Goal: Task Accomplishment & Management: Manage account settings

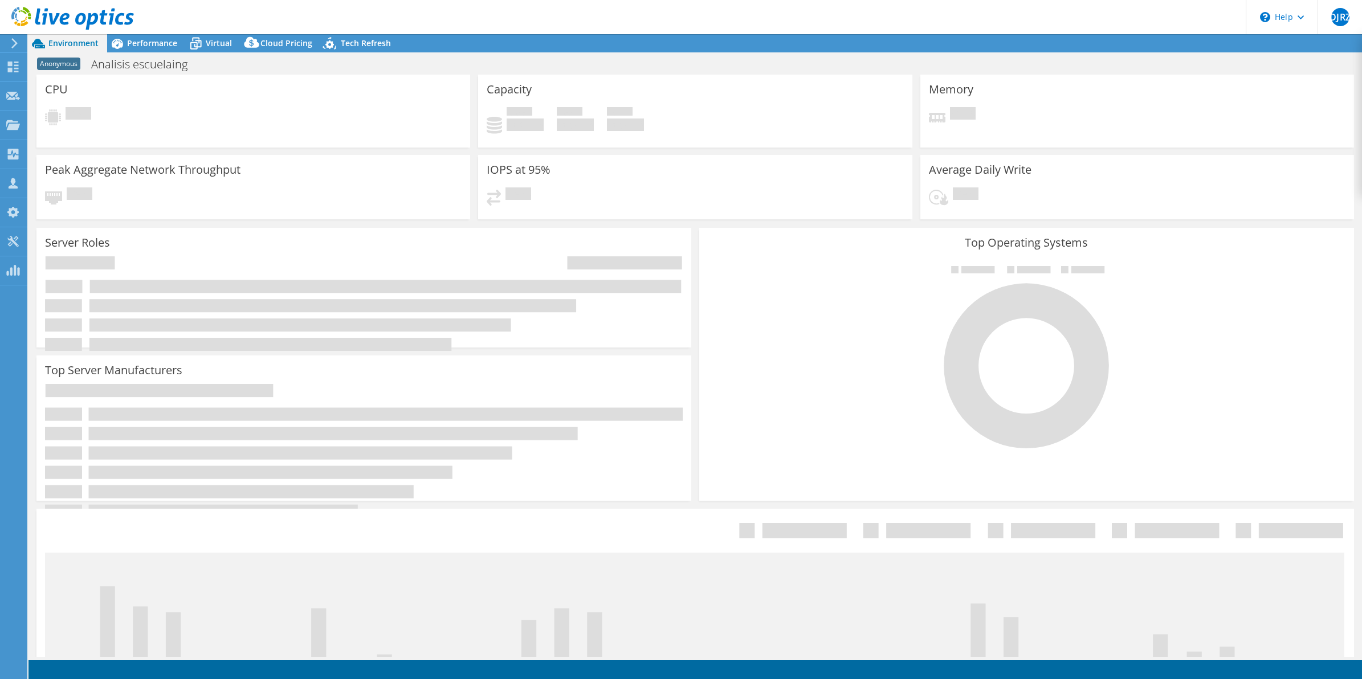
select select "USD"
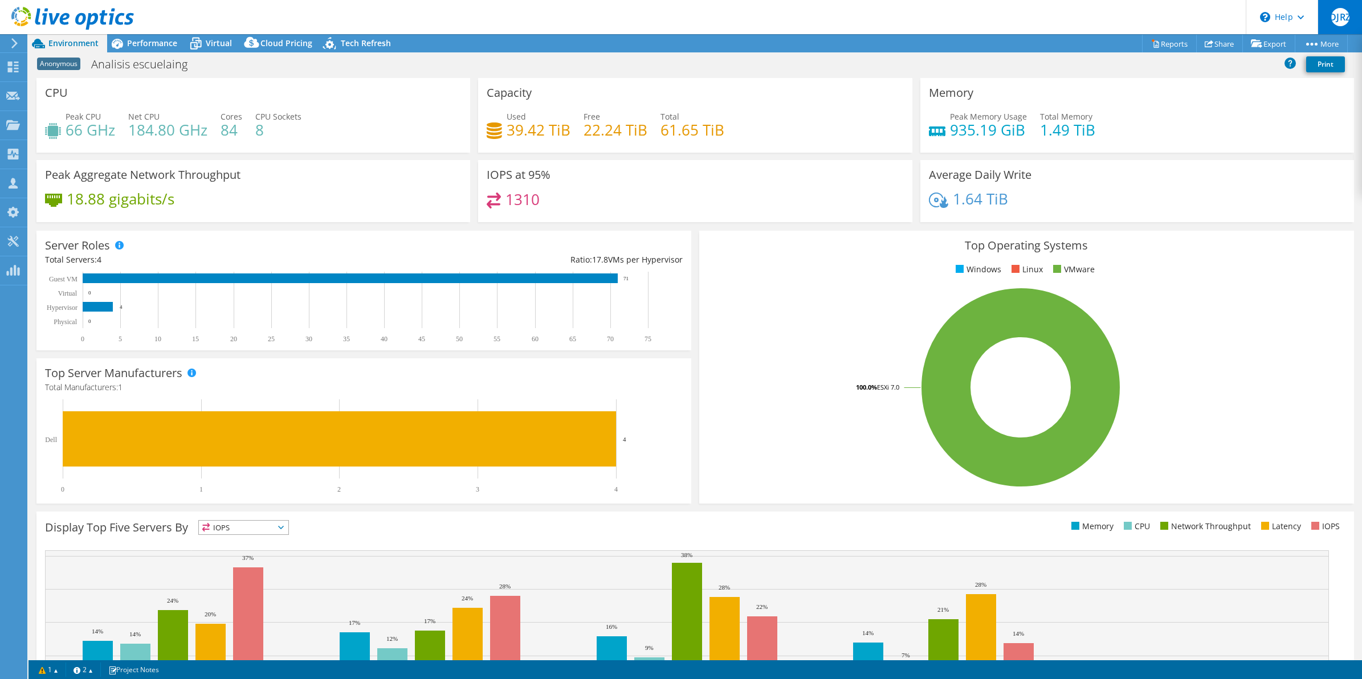
click at [1346, 15] on span "DJRZ" at bounding box center [1341, 17] width 18 height 18
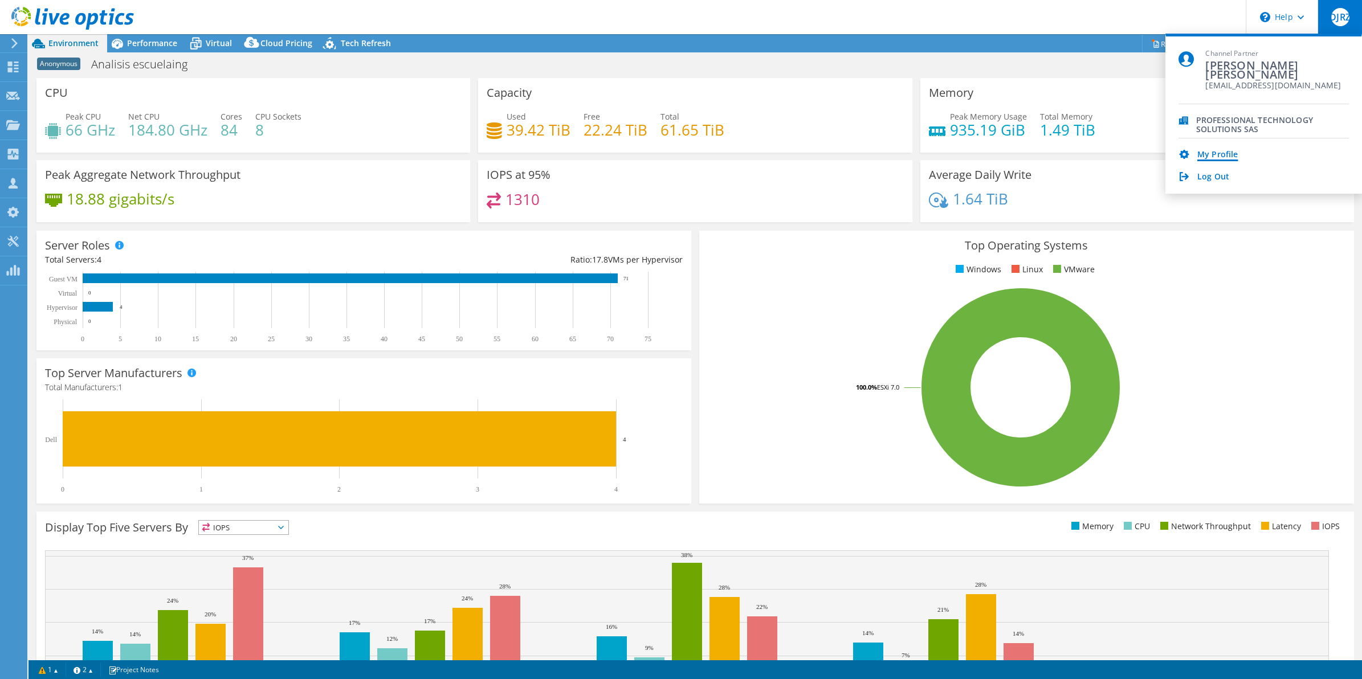
click at [1208, 156] on link "My Profile" at bounding box center [1218, 155] width 40 height 11
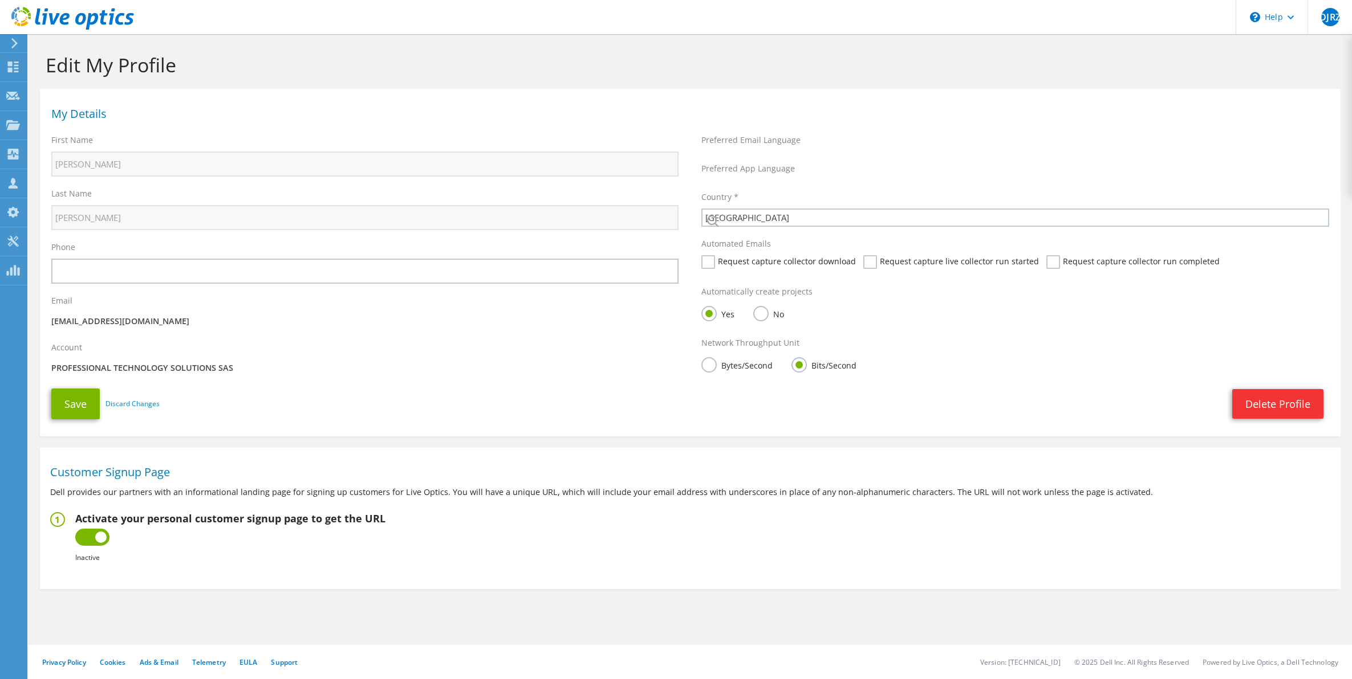
select select "48"
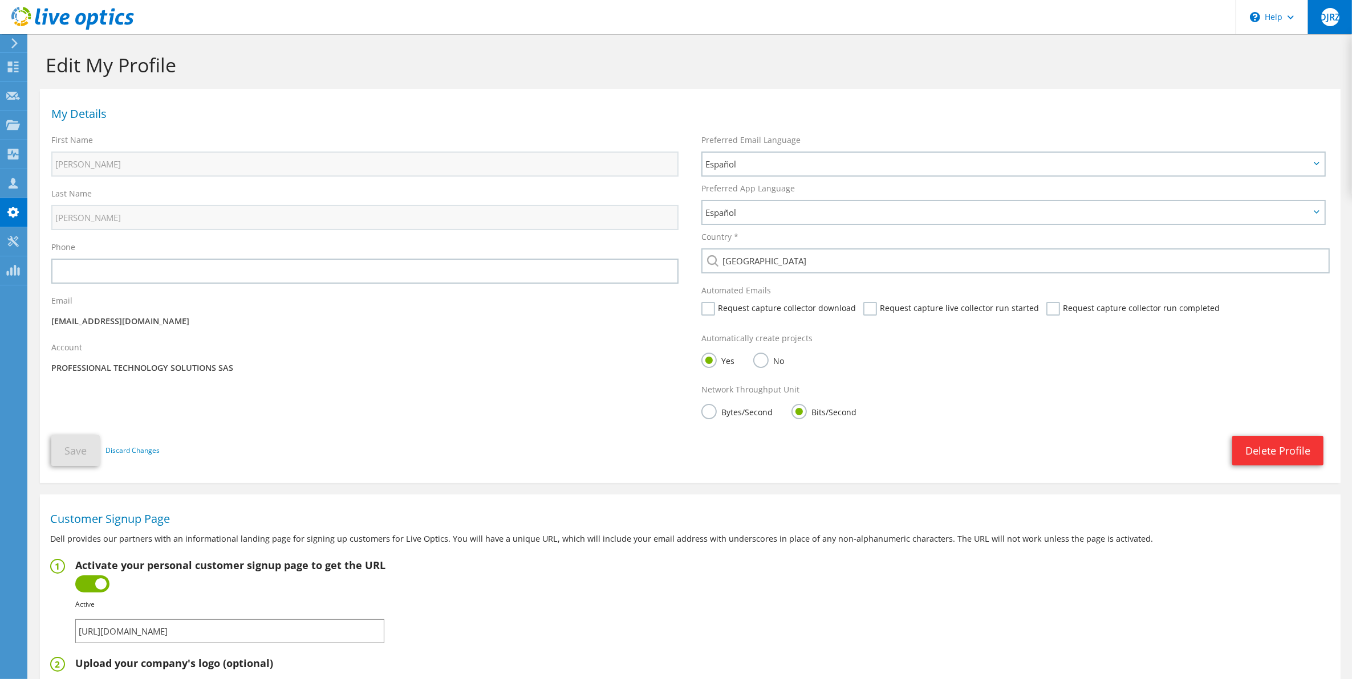
click at [1334, 14] on span "DJRZ" at bounding box center [1330, 17] width 18 height 18
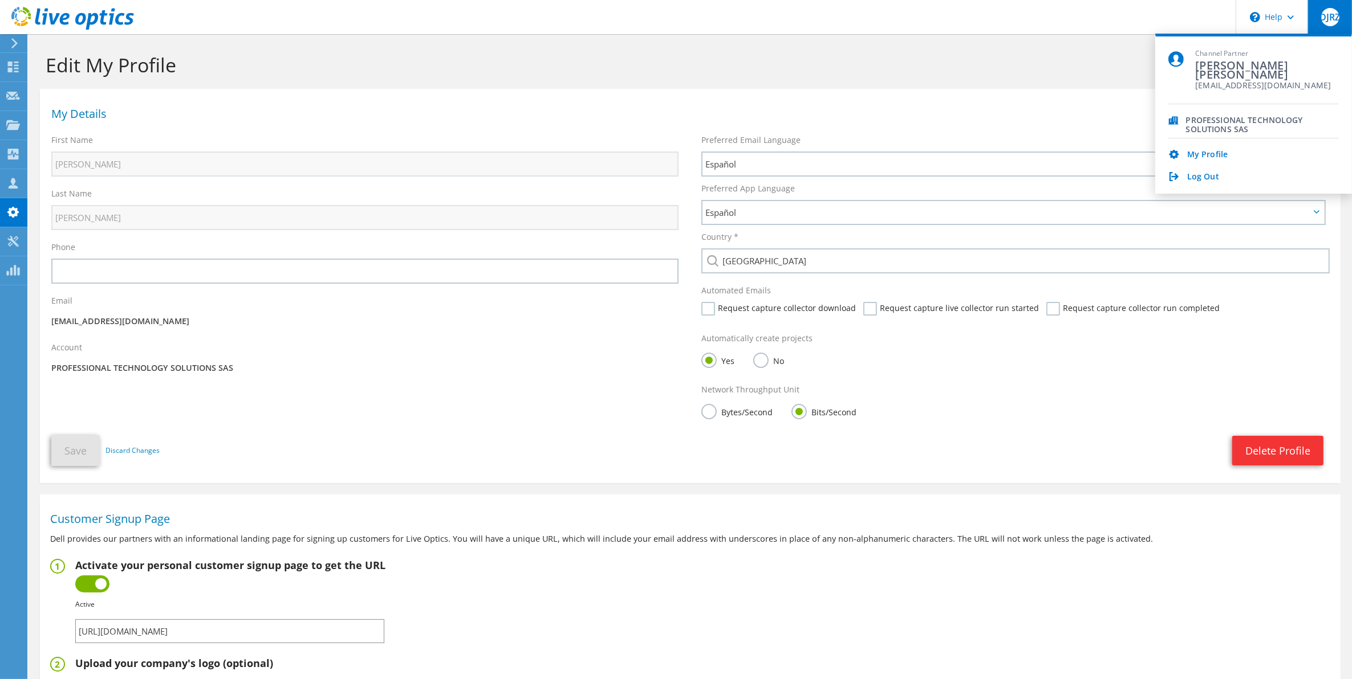
click at [1224, 126] on div "PROFESSIONAL TECHNOLOGY SOLUTIONS SAS" at bounding box center [1262, 121] width 153 height 11
click at [1279, 18] on div "\n Help" at bounding box center [1271, 17] width 72 height 34
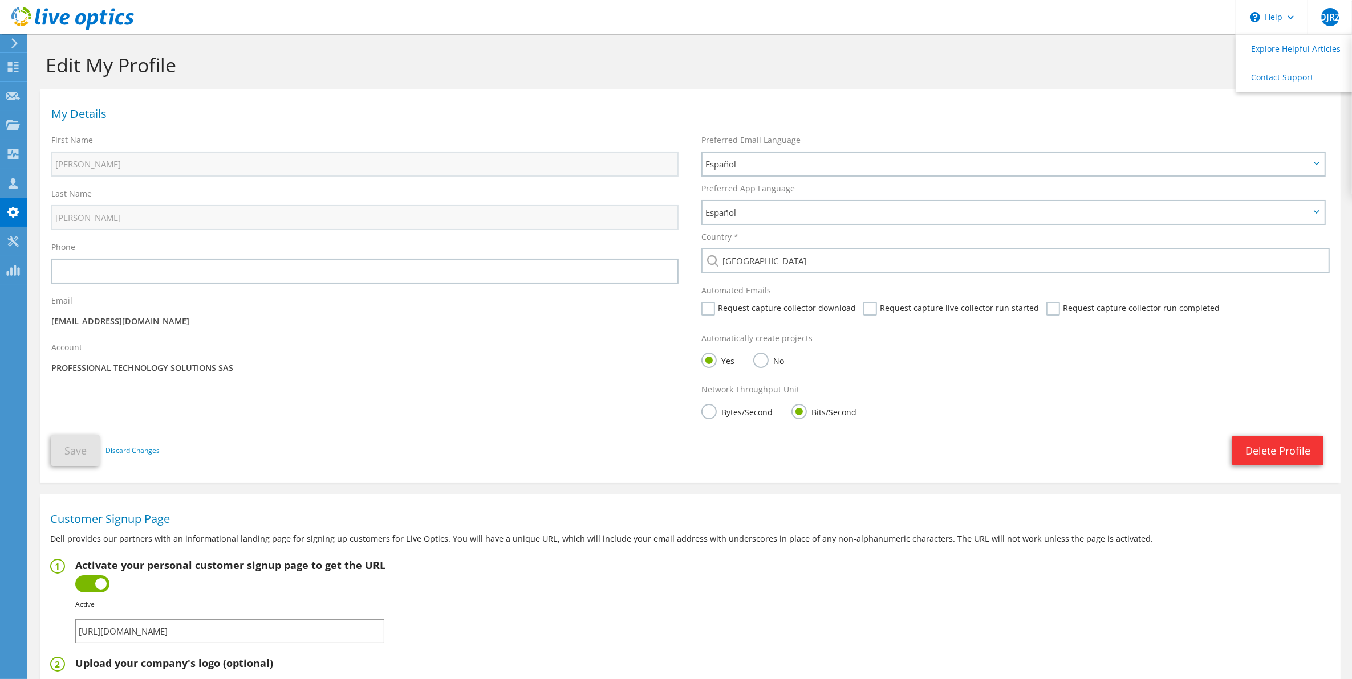
click at [1152, 21] on header "DJRZ Channel Partner Daniel Jonnathan Rodriguez Zuluaga drodriguez@prots.co PRO…" at bounding box center [676, 17] width 1352 height 34
click at [10, 70] on use at bounding box center [13, 67] width 11 height 11
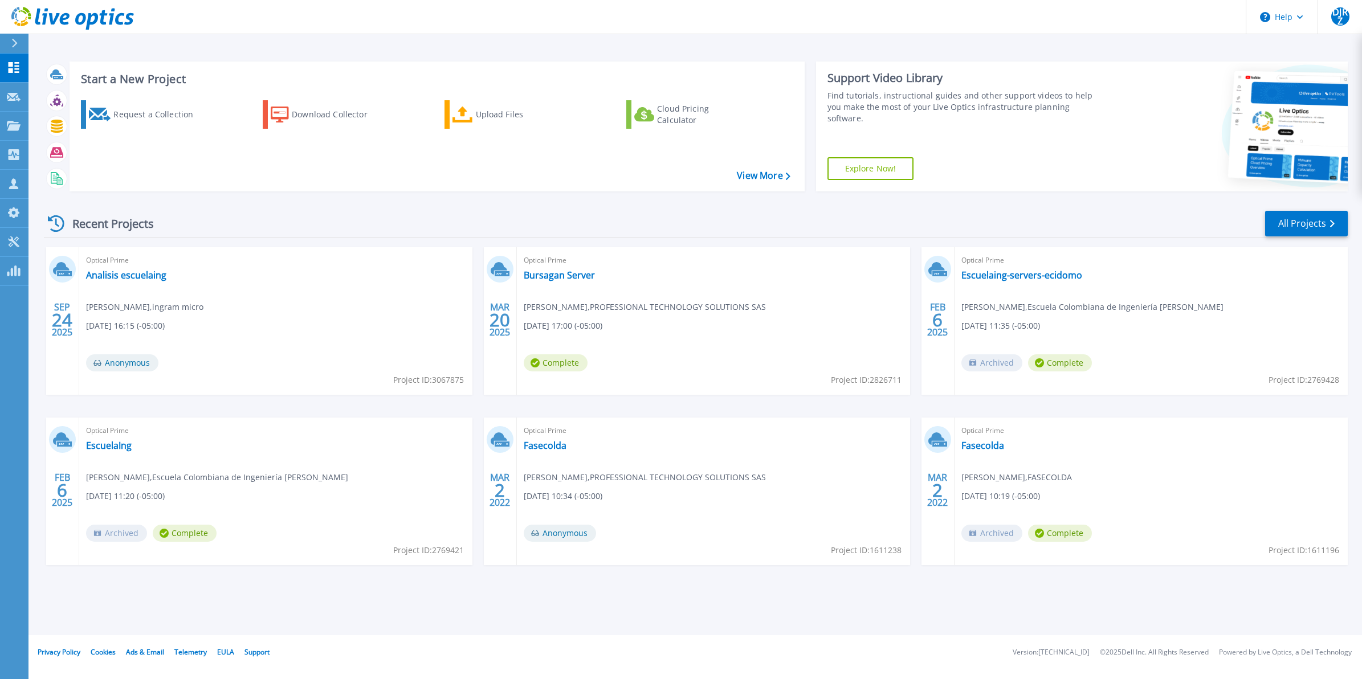
click at [14, 40] on icon at bounding box center [15, 43] width 6 height 9
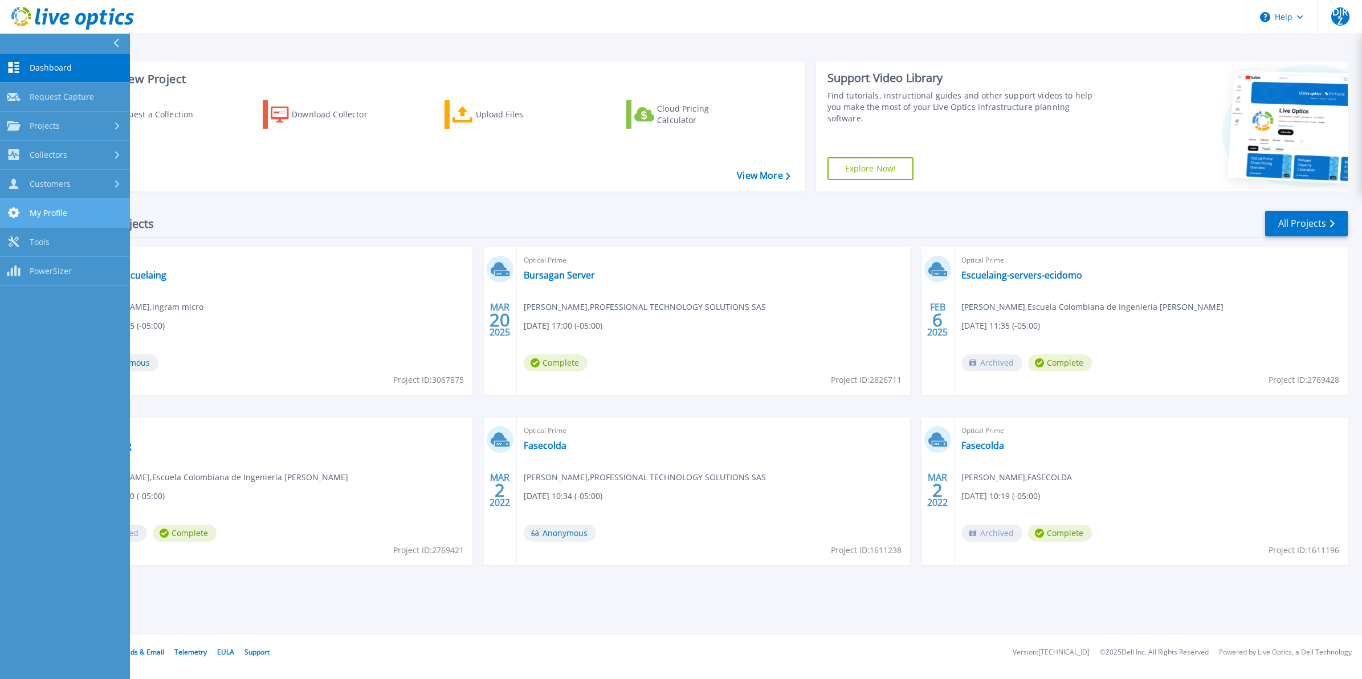
click at [42, 214] on span "My Profile" at bounding box center [49, 213] width 38 height 10
